Goal: Task Accomplishment & Management: Manage account settings

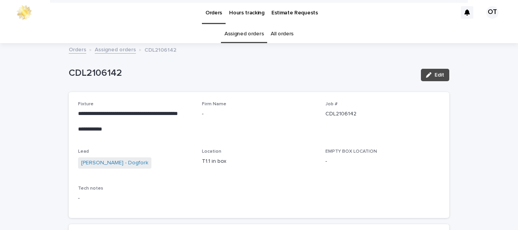
scroll to position [25, 0]
click at [252, 25] on link "Assigned orders" at bounding box center [243, 34] width 39 height 18
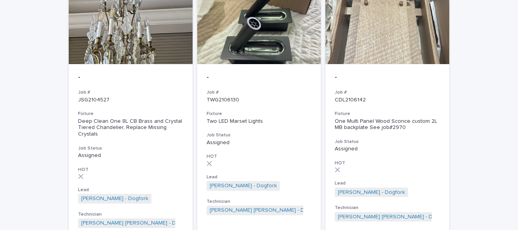
scroll to position [112, 0]
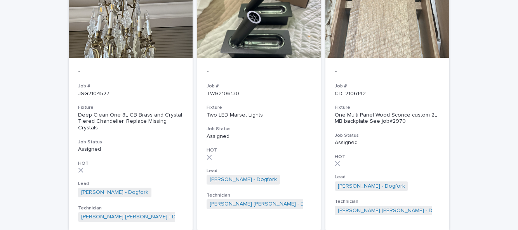
click at [268, 176] on link "[PERSON_NAME] - Dogfork" at bounding box center [243, 179] width 67 height 7
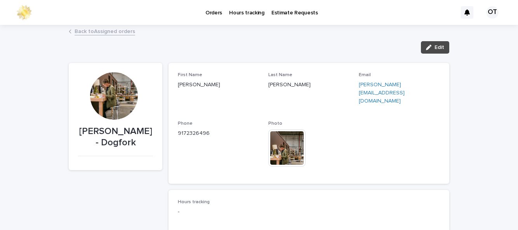
click at [95, 26] on link "Back to Assigned orders" at bounding box center [104, 30] width 61 height 9
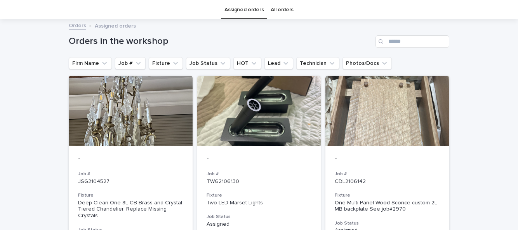
scroll to position [25, 0]
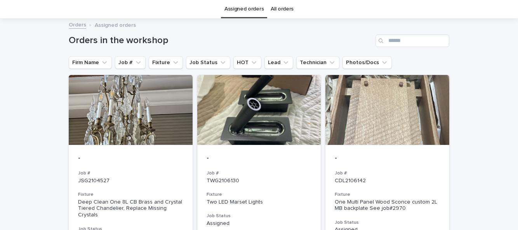
click at [271, 130] on div at bounding box center [259, 110] width 124 height 70
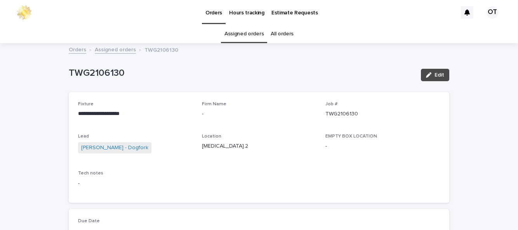
click at [243, 25] on link "Assigned orders" at bounding box center [243, 34] width 39 height 18
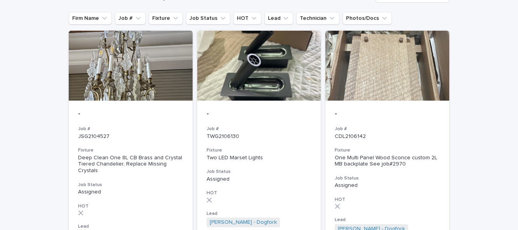
scroll to position [112, 0]
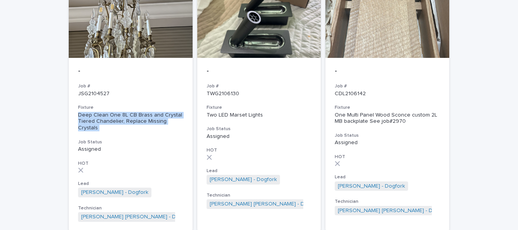
click at [35, 125] on div "Loading... Saving… Loading... Saving… Orders in the workshop Firm Name Job # Fi…" at bounding box center [259, 110] width 518 height 357
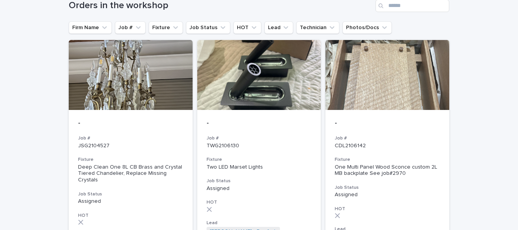
scroll to position [0, 0]
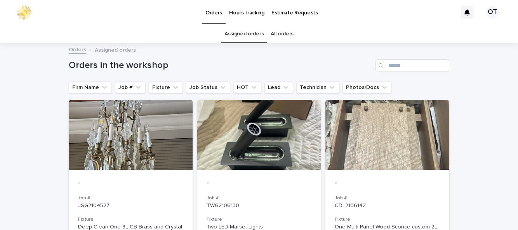
click at [386, 125] on div at bounding box center [387, 135] width 124 height 70
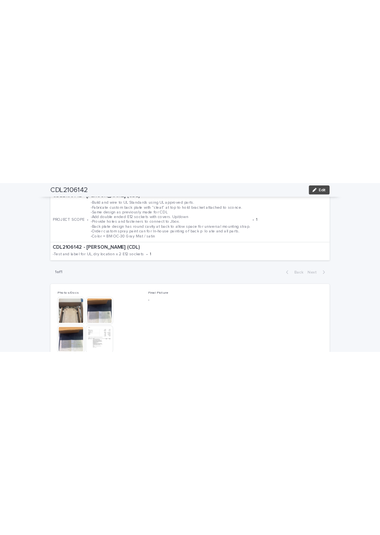
scroll to position [307, 0]
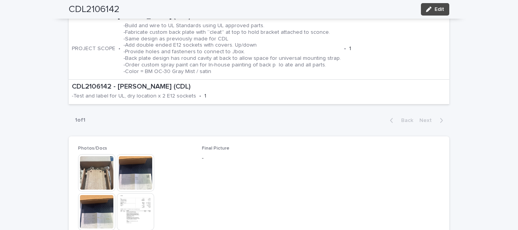
click at [100, 154] on img at bounding box center [96, 172] width 37 height 37
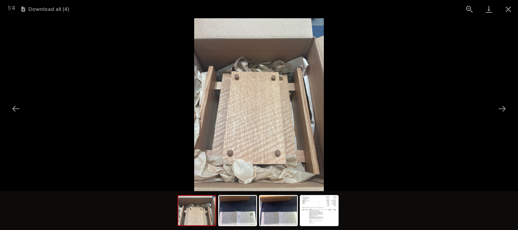
click at [506, 12] on button "Close gallery" at bounding box center [507, 9] width 19 height 18
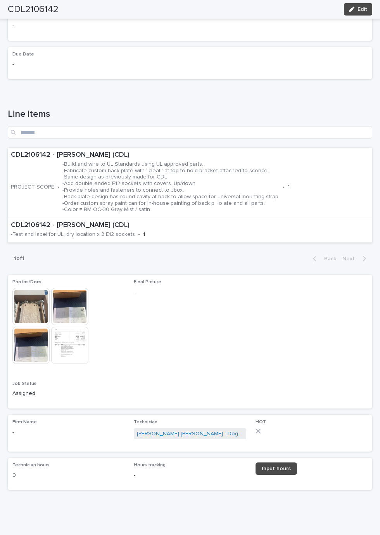
scroll to position [92, 0]
